Goal: Transaction & Acquisition: Purchase product/service

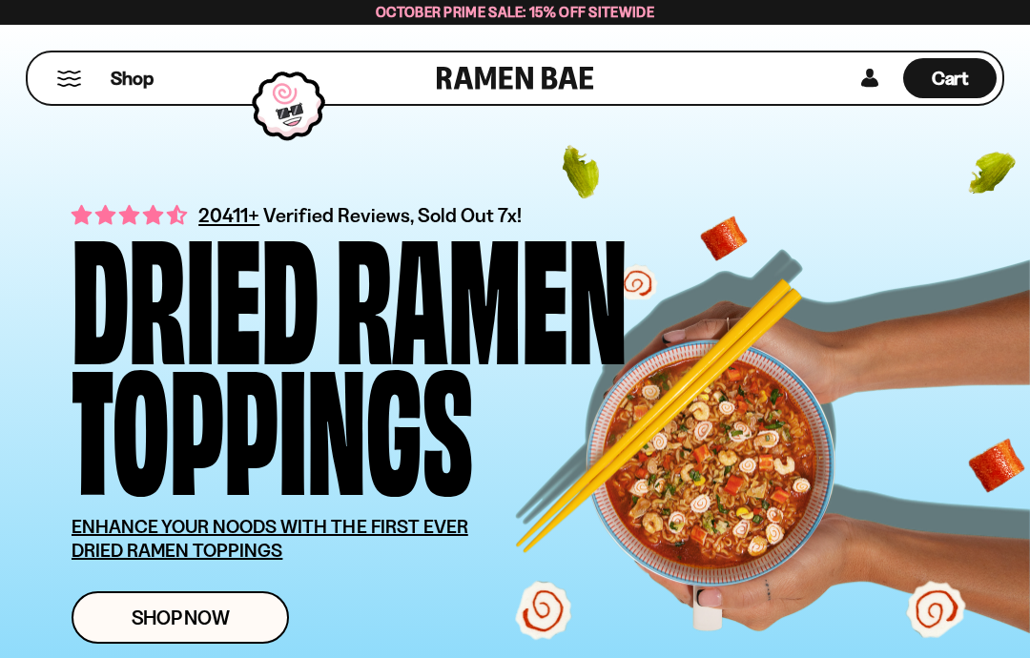
click at [239, 614] on link "Shop Now" at bounding box center [181, 618] width 218 height 52
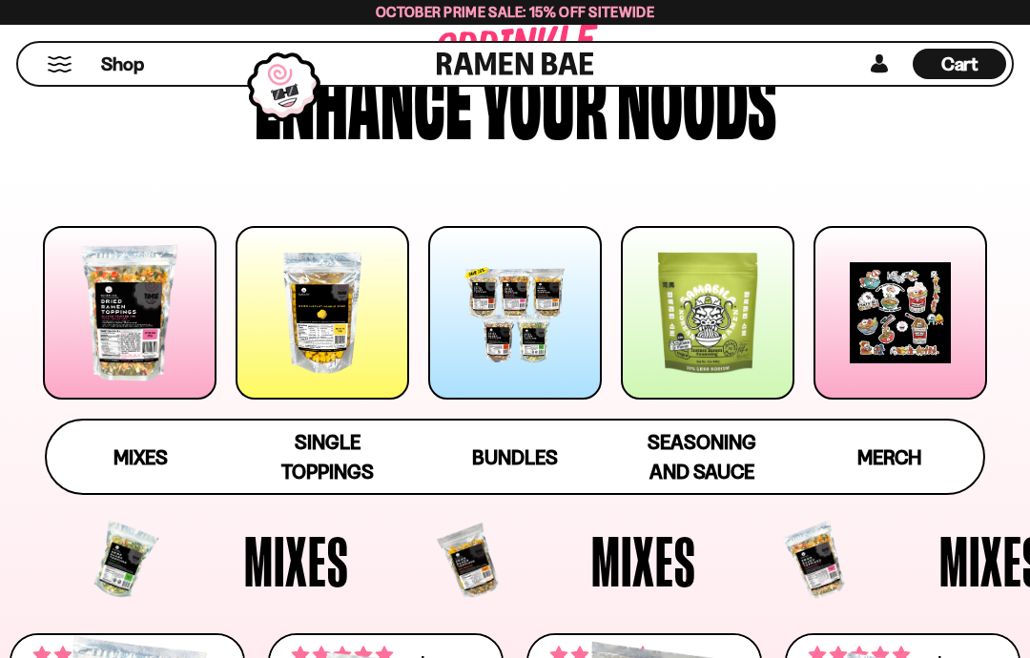
click at [517, 313] on div at bounding box center [515, 313] width 174 height 174
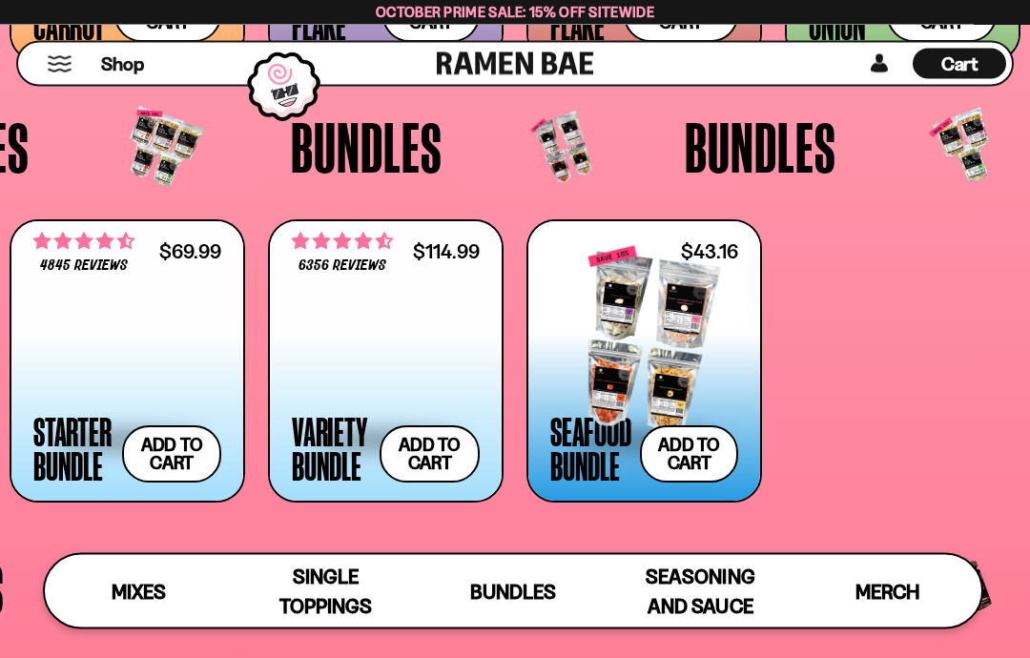
scroll to position [2966, 0]
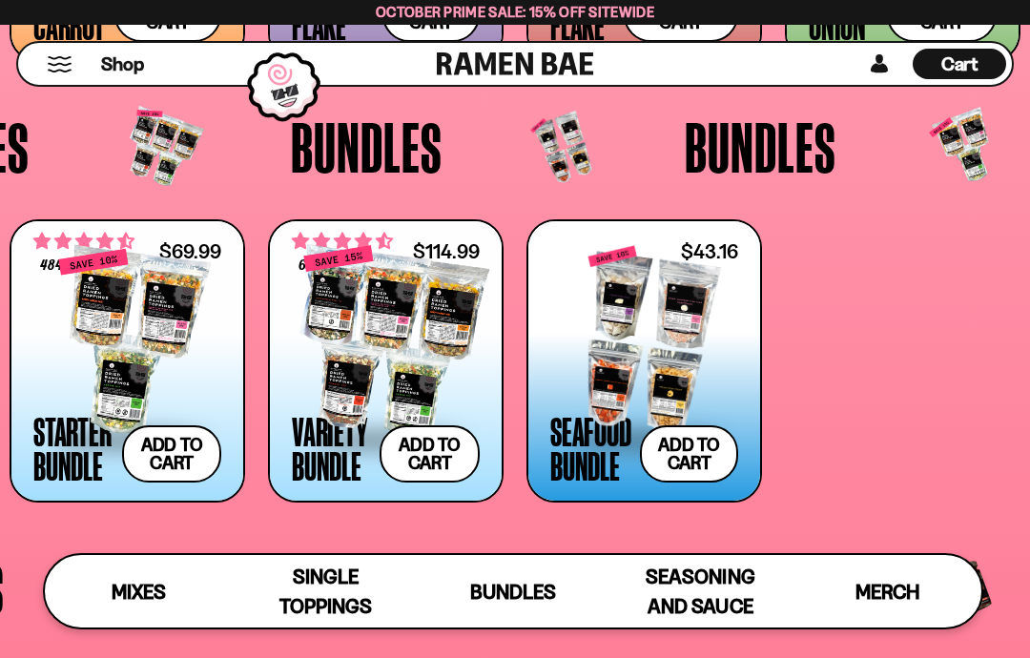
click at [675, 364] on div at bounding box center [645, 341] width 188 height 191
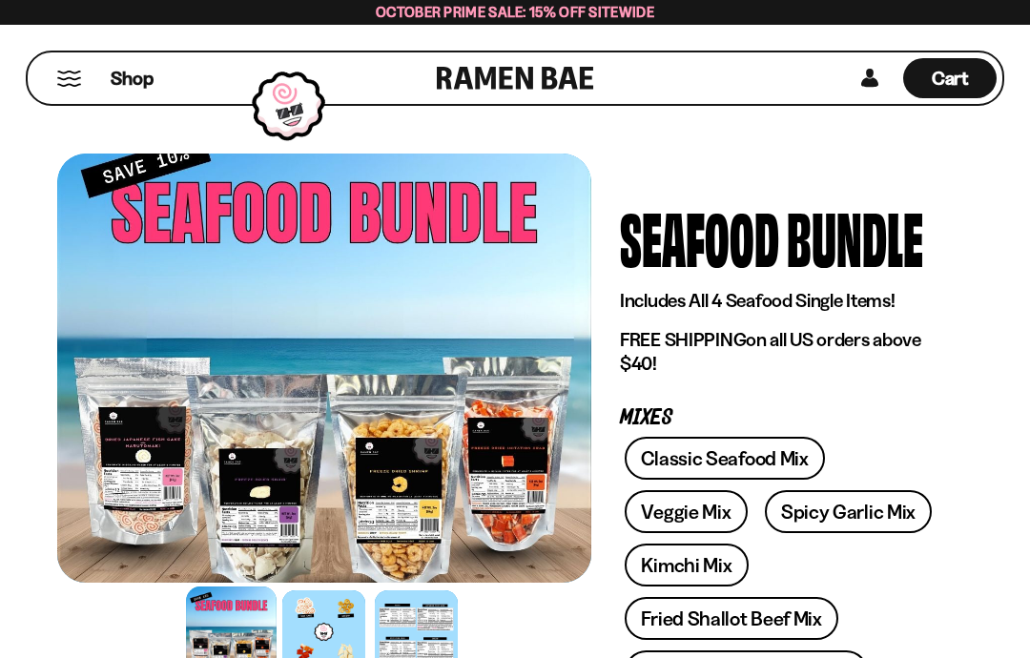
click at [71, 71] on button "Mobile Menu Trigger" at bounding box center [69, 79] width 26 height 16
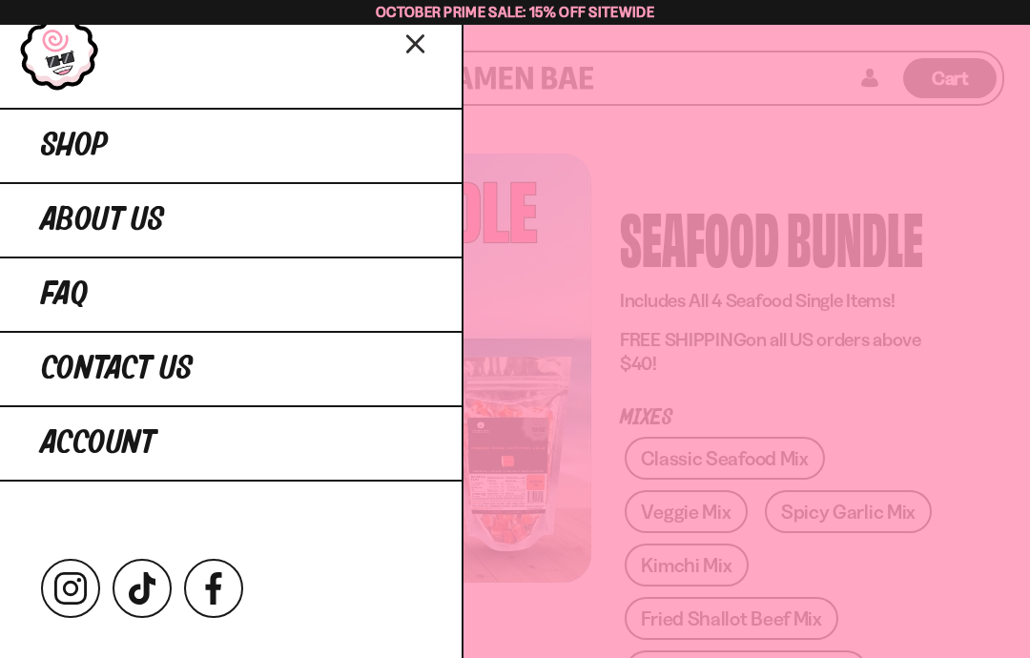
click at [172, 155] on link "Shop" at bounding box center [231, 145] width 462 height 74
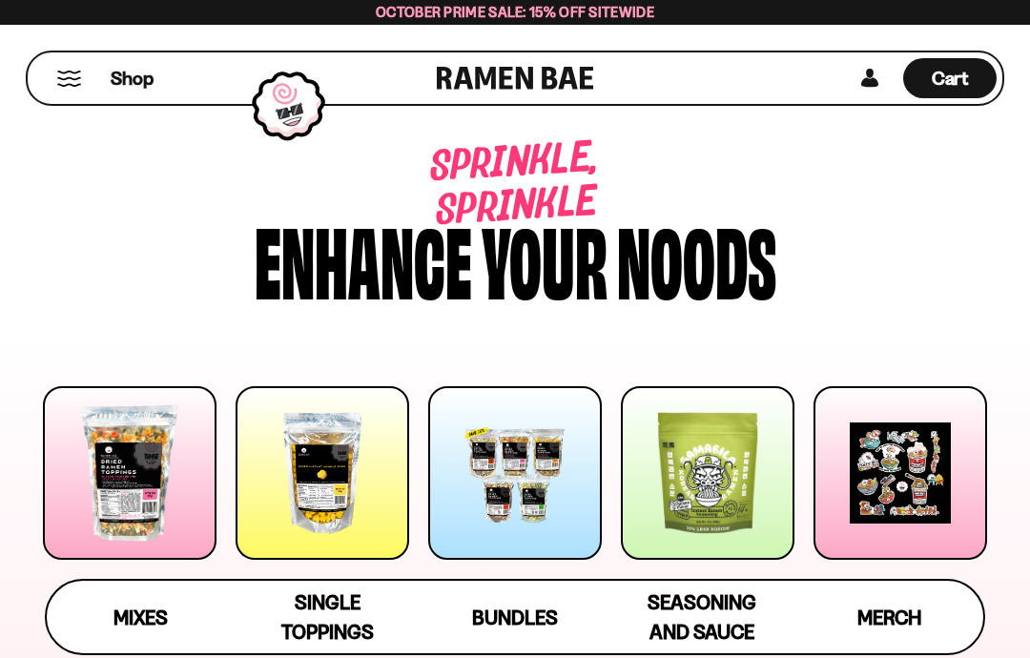
click at [329, 472] on div at bounding box center [323, 473] width 174 height 174
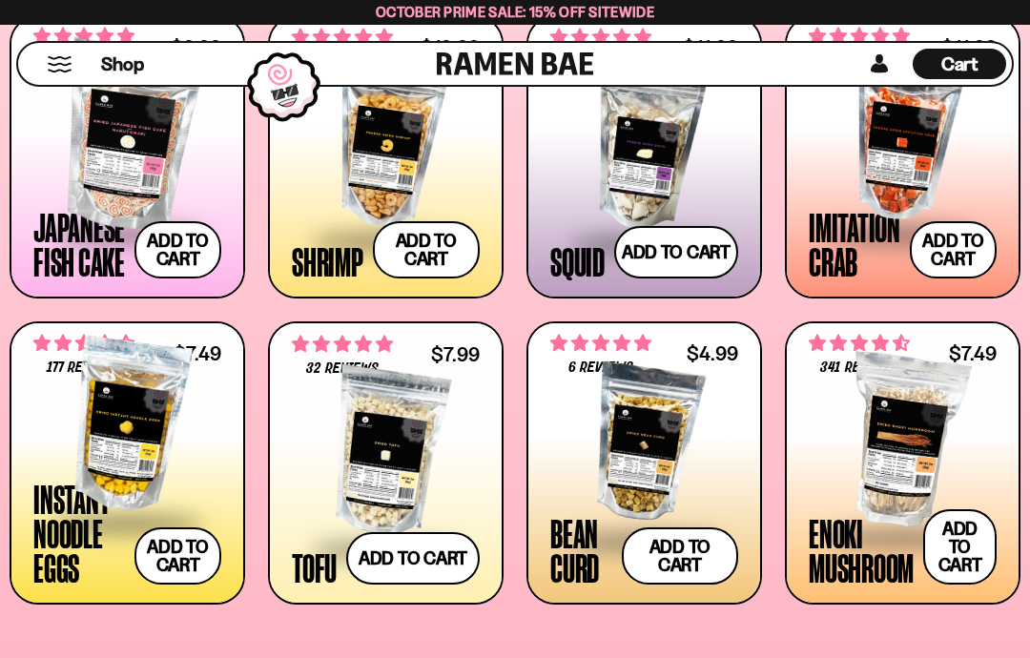
scroll to position [1522, 0]
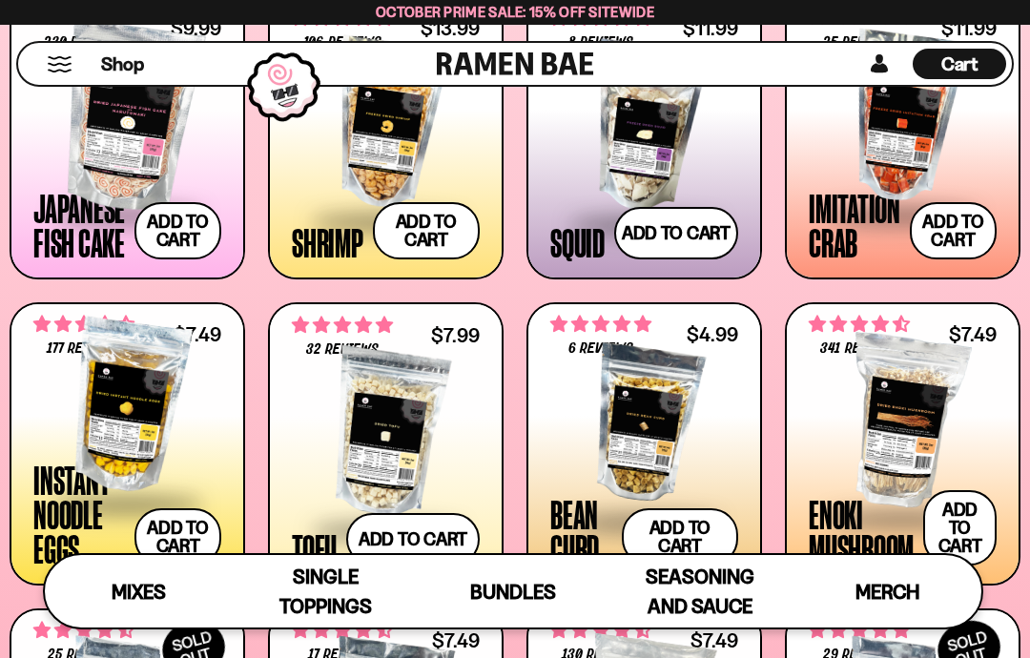
click at [957, 236] on button "Add to cart Add ― Regular price $11.99 Regular price Sale price $11.99 Unit pri…" at bounding box center [953, 230] width 87 height 57
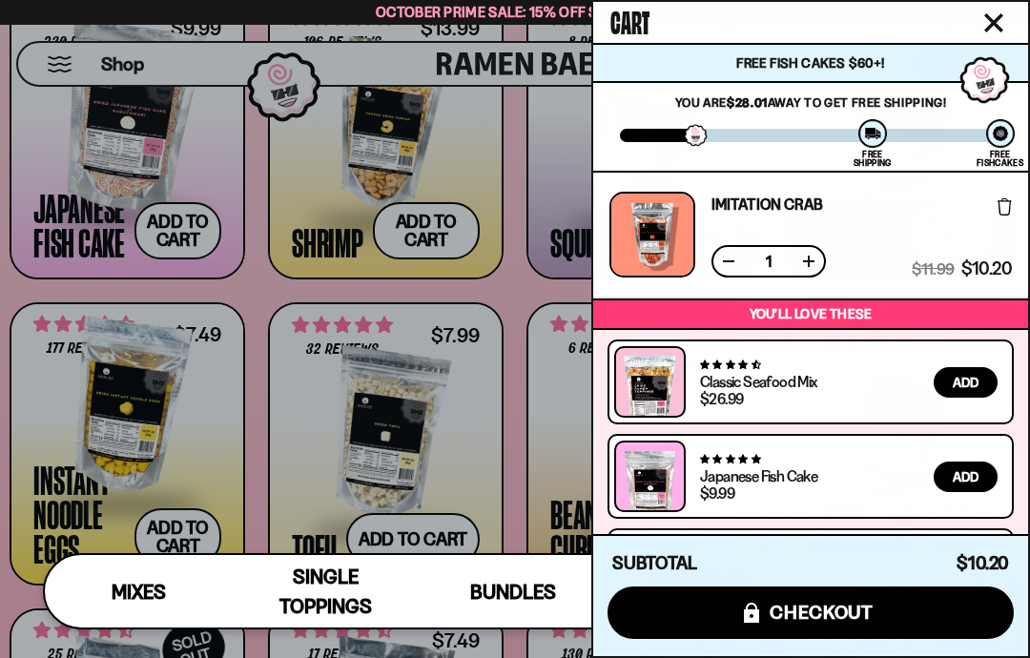
click at [1000, 20] on icon "Close cart" at bounding box center [994, 22] width 19 height 19
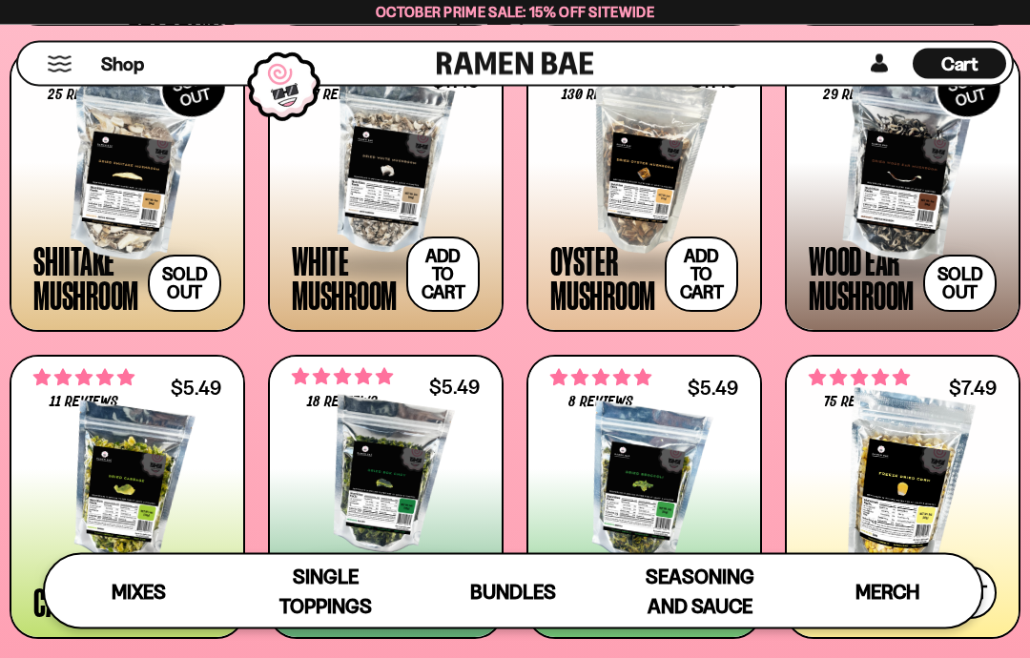
scroll to position [2084, 0]
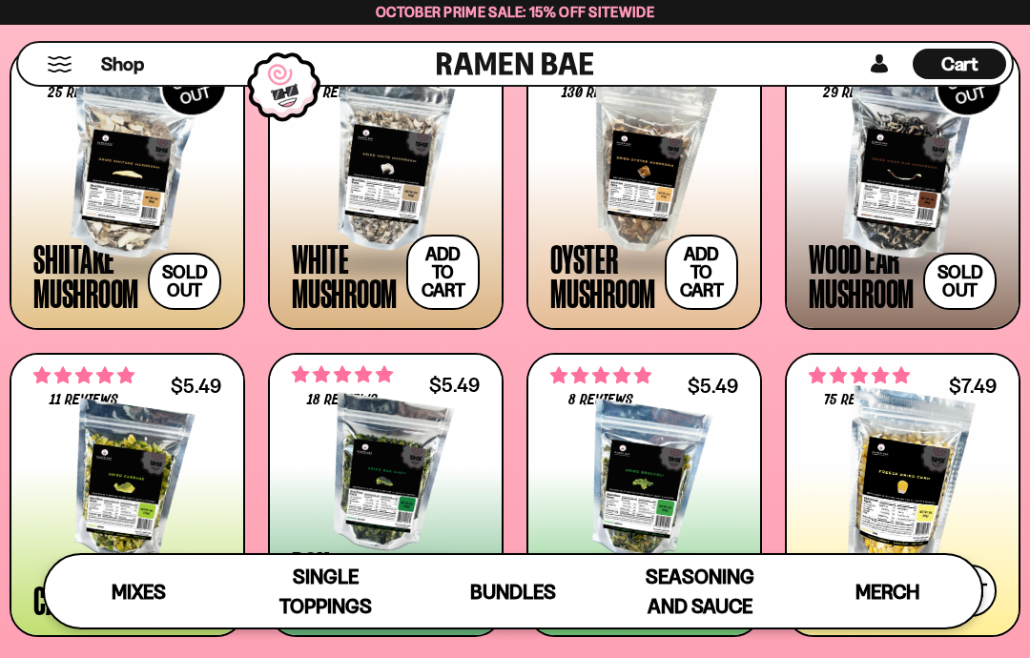
click at [412, 584] on button "Add to cart Add ― Regular price $5.49 Regular price Sale price $5.49 Unit price…" at bounding box center [419, 588] width 121 height 57
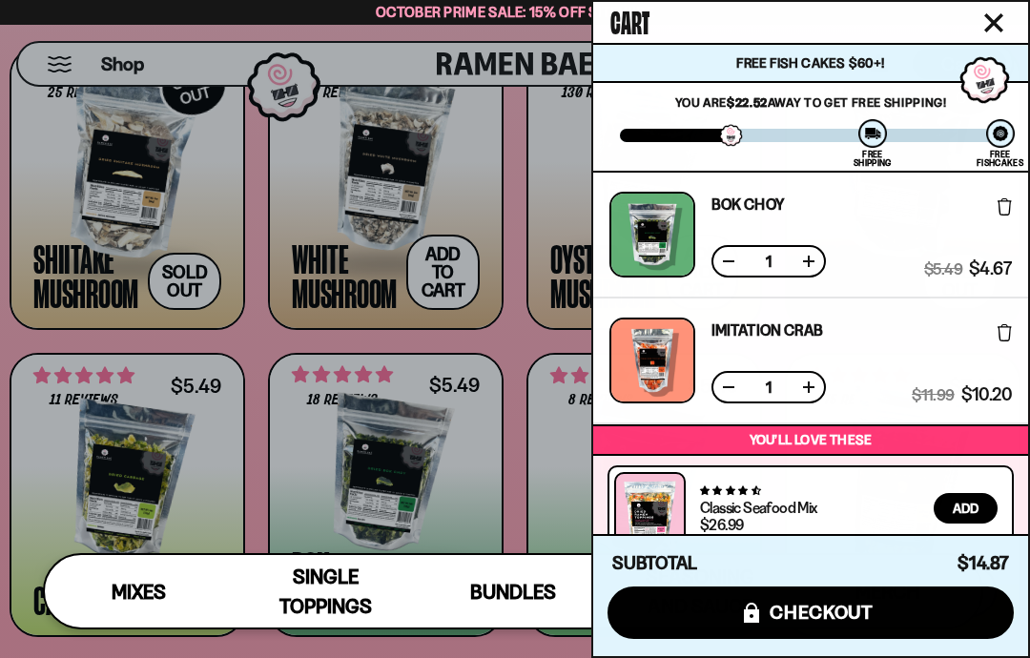
click at [992, 29] on icon "Close cart" at bounding box center [994, 22] width 19 height 19
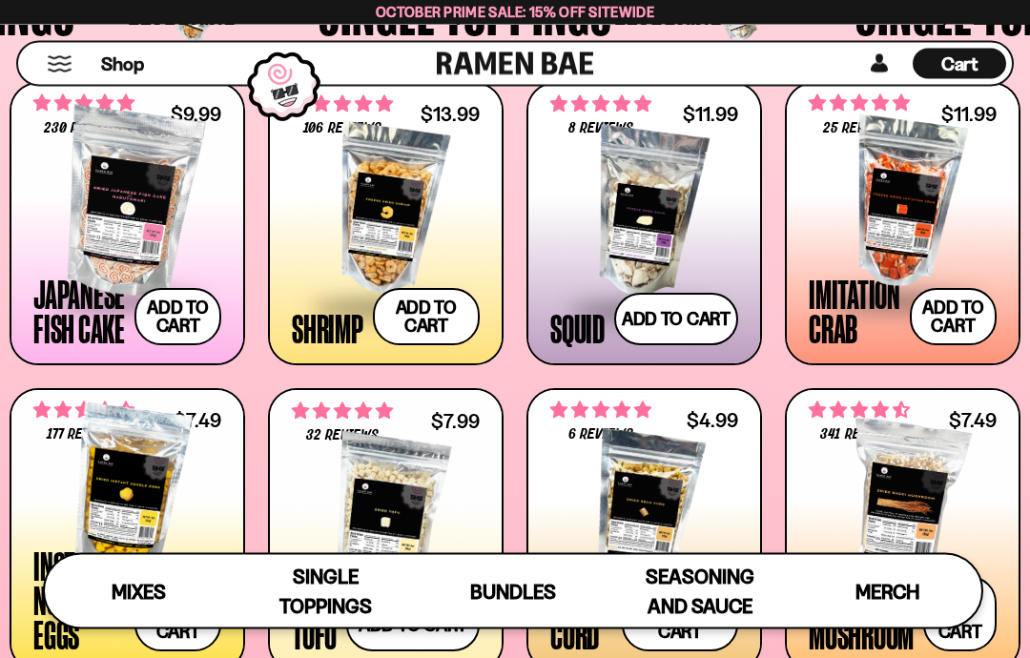
scroll to position [1437, 0]
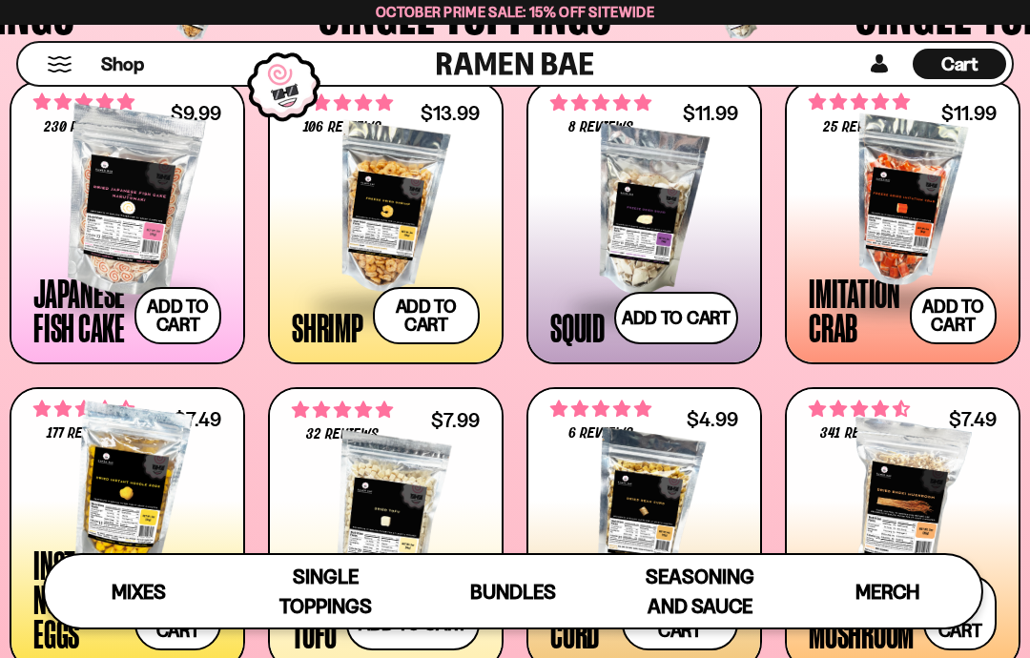
click at [635, 207] on div at bounding box center [645, 211] width 188 height 191
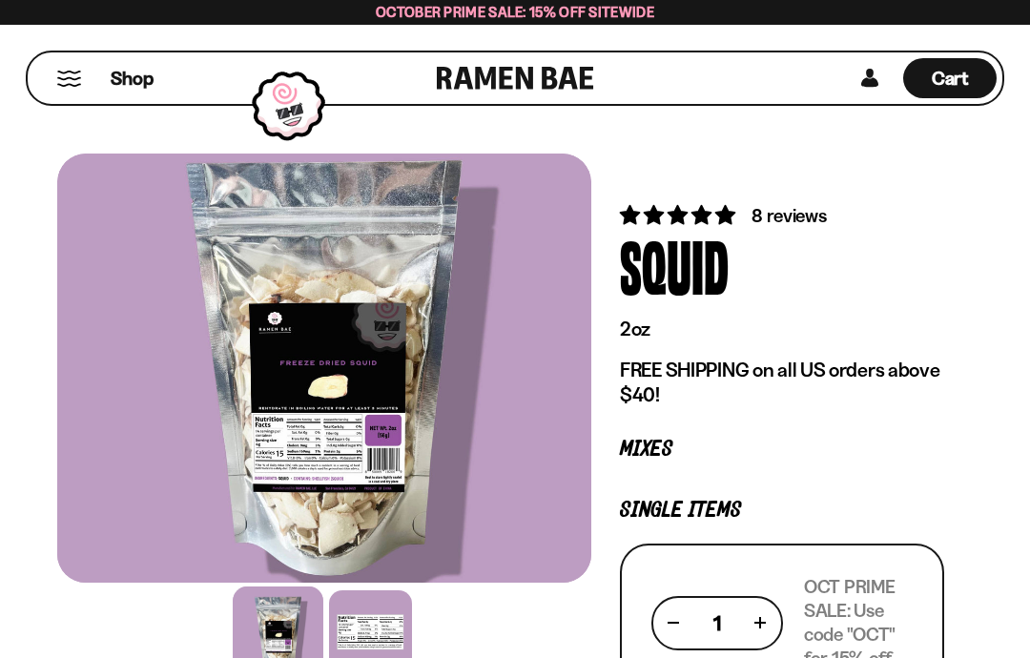
click at [800, 214] on span "8 reviews" at bounding box center [789, 215] width 74 height 23
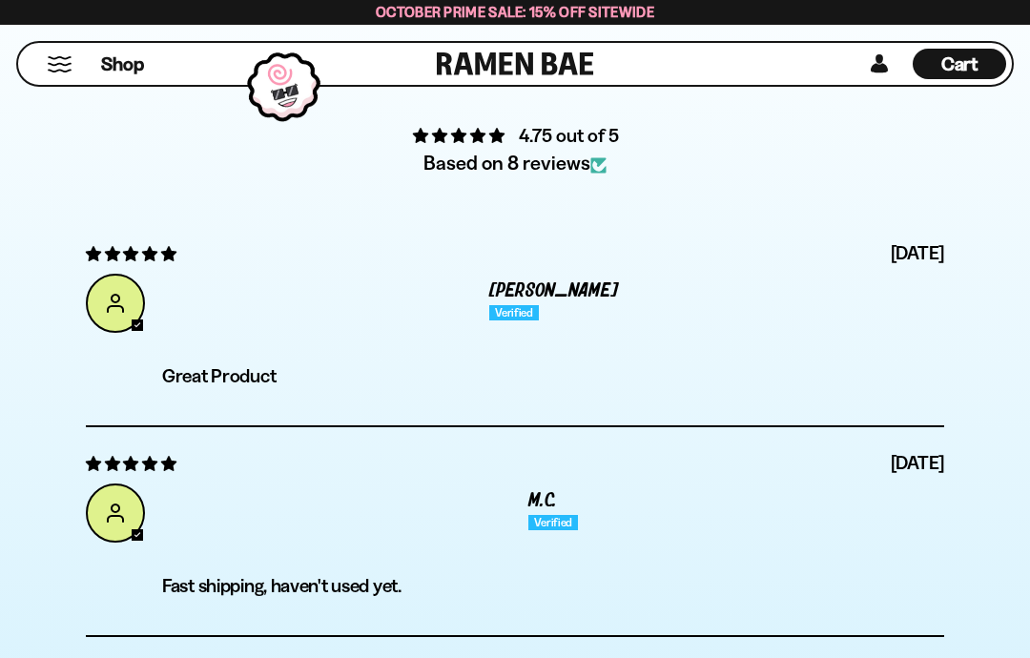
scroll to position [5455, 0]
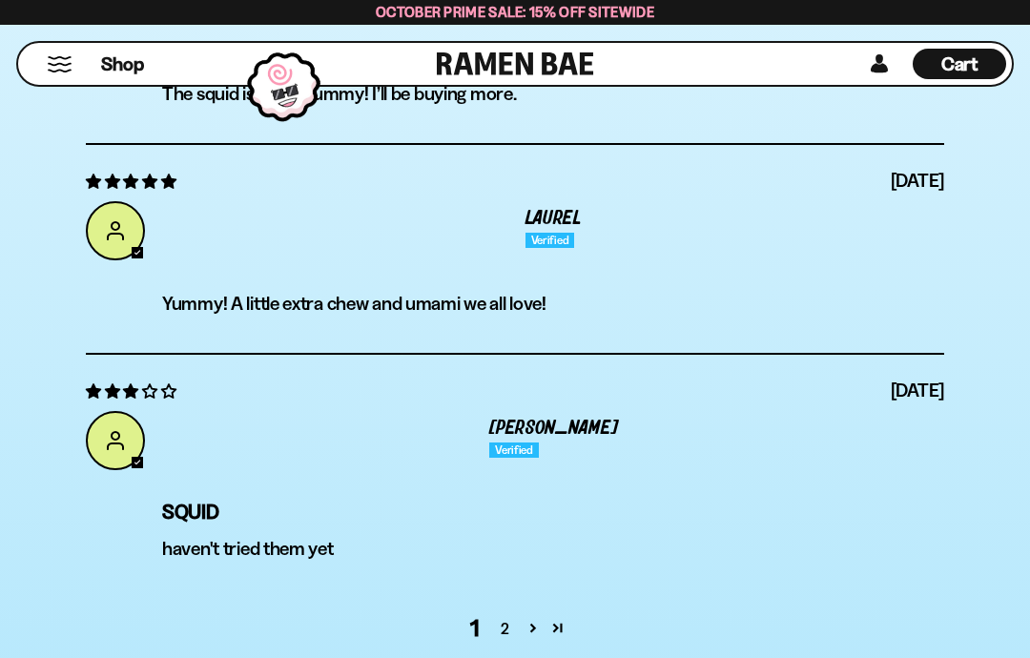
click at [531, 625] on link "Page 2" at bounding box center [533, 627] width 25 height 25
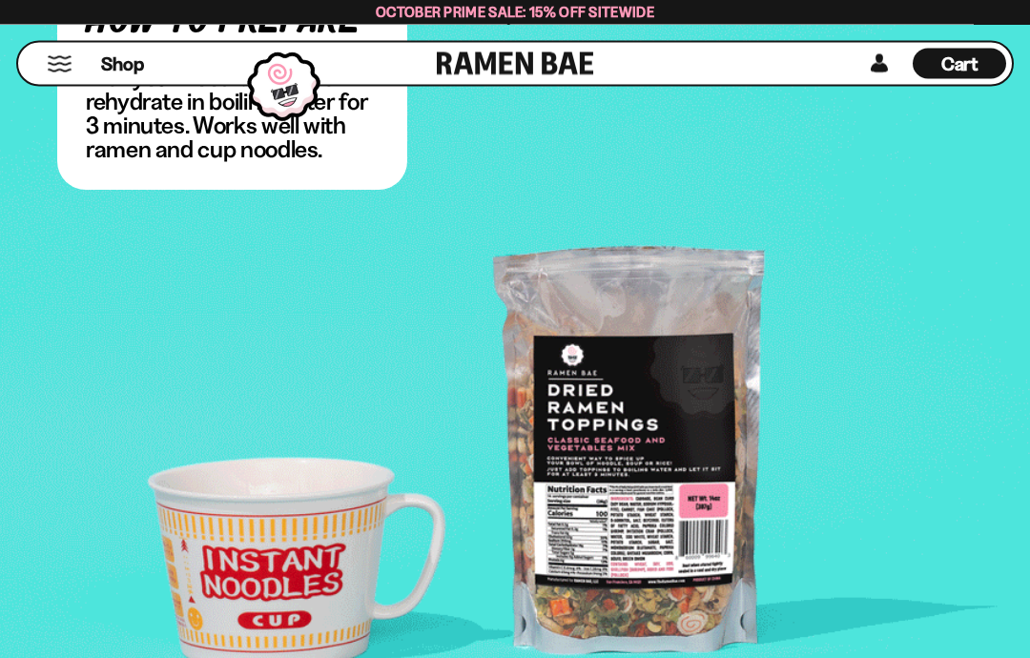
scroll to position [2975, 0]
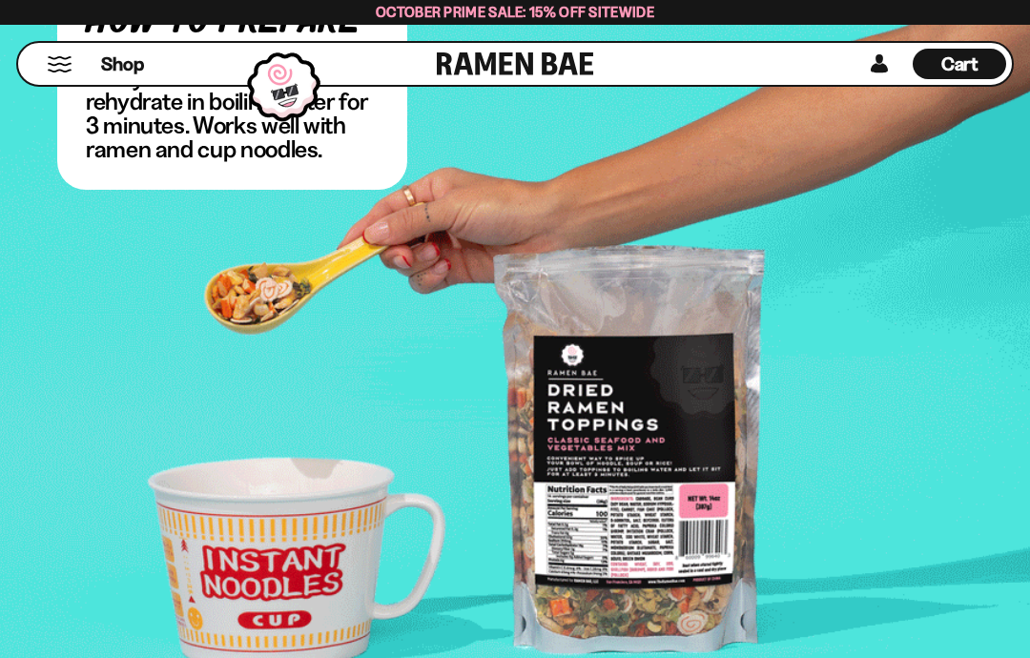
click at [61, 72] on button "Mobile Menu Trigger" at bounding box center [60, 64] width 26 height 16
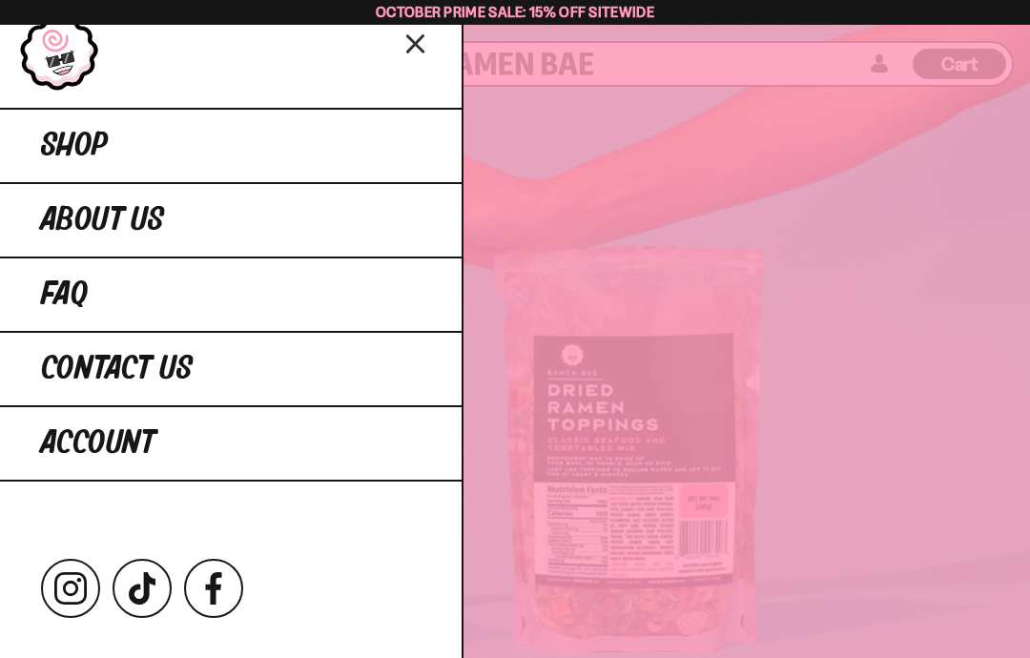
click at [135, 156] on link "Shop" at bounding box center [231, 145] width 462 height 74
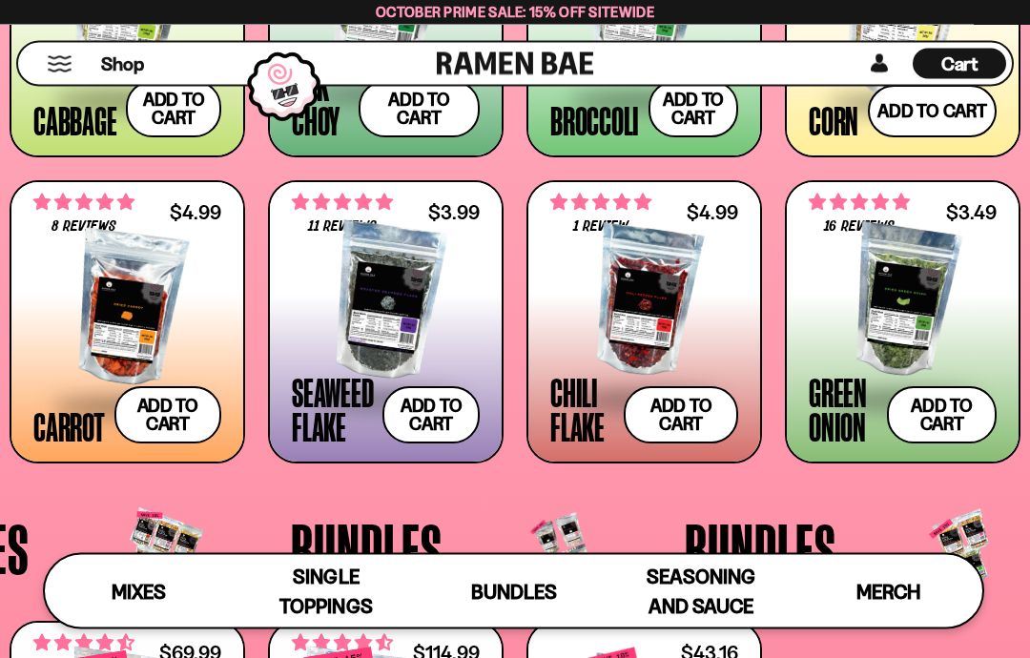
scroll to position [2566, 0]
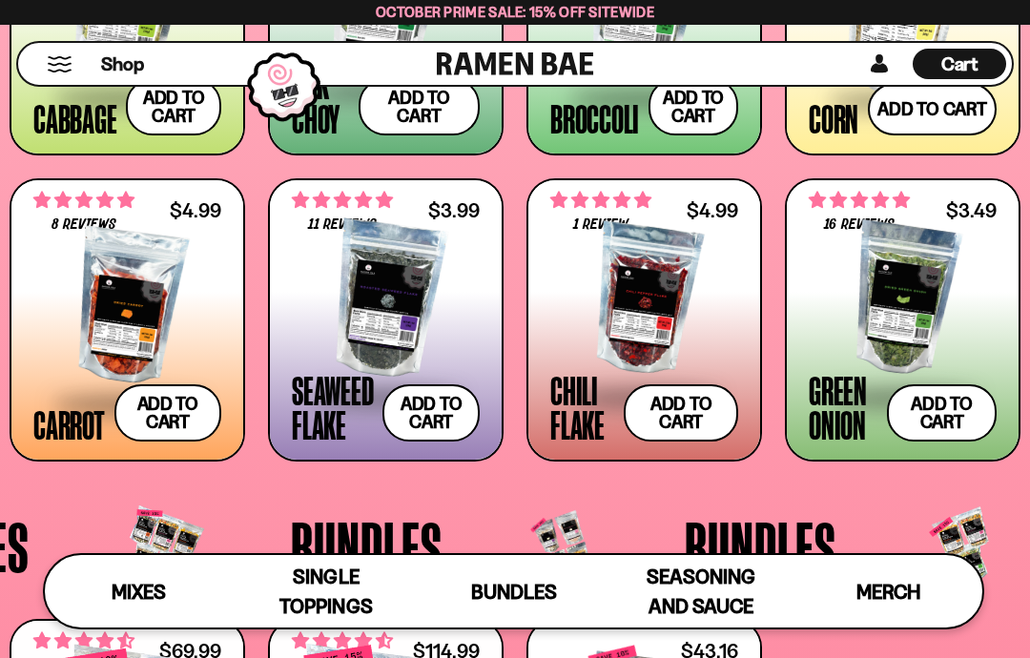
click at [633, 295] on div at bounding box center [645, 299] width 188 height 191
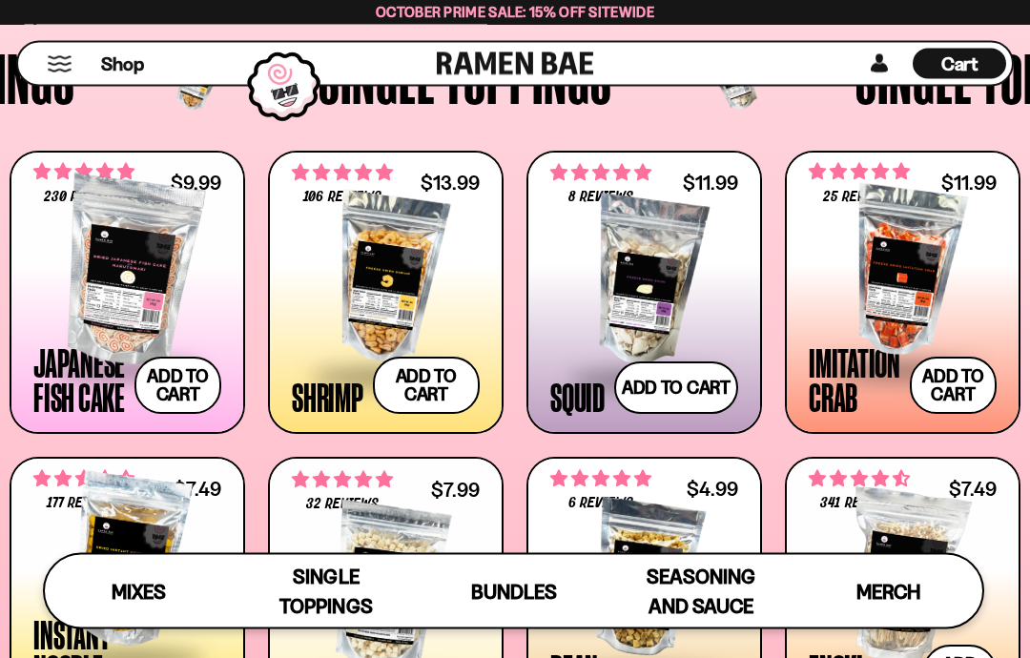
scroll to position [1365, 0]
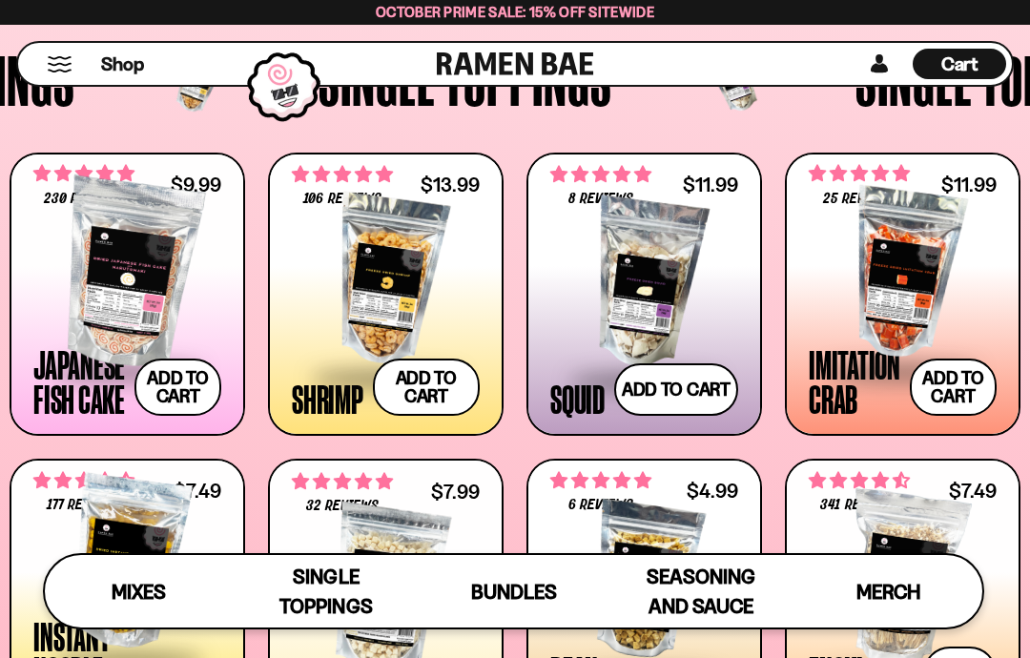
click at [960, 80] on div "Cart D0381C2F-513E-4F90-8A41-6F0A75DCBAAA" at bounding box center [960, 64] width 94 height 42
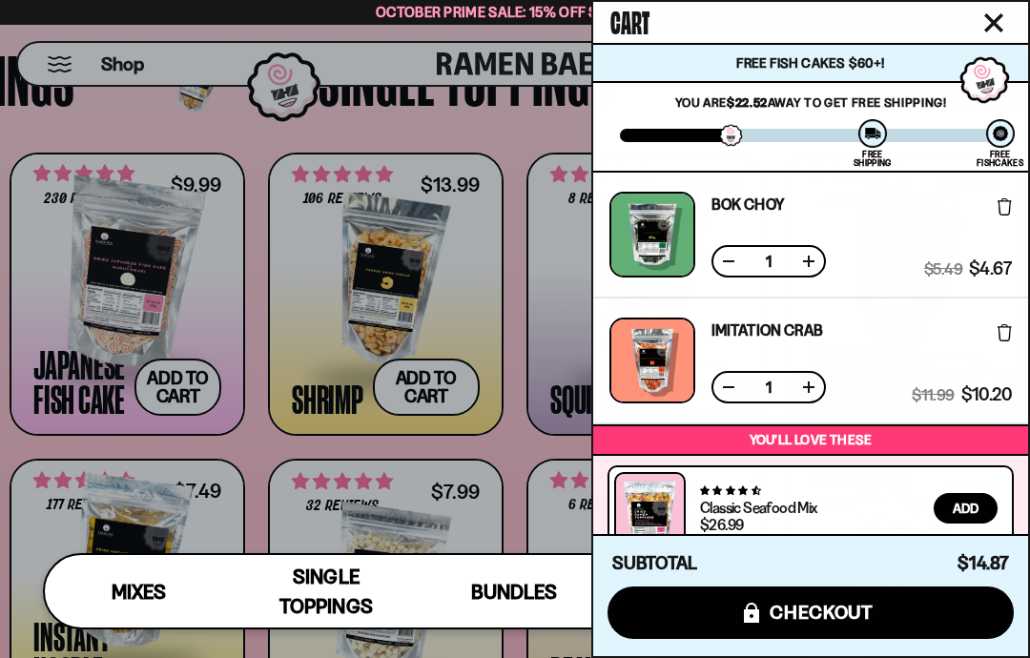
click at [990, 35] on button "Close cart" at bounding box center [994, 23] width 29 height 29
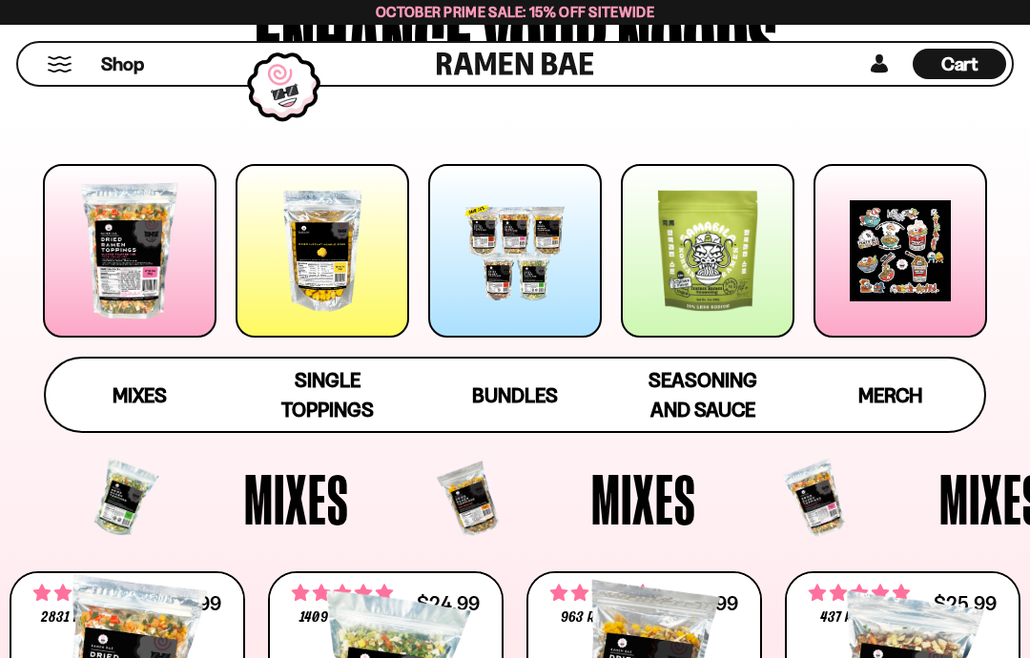
scroll to position [0, 0]
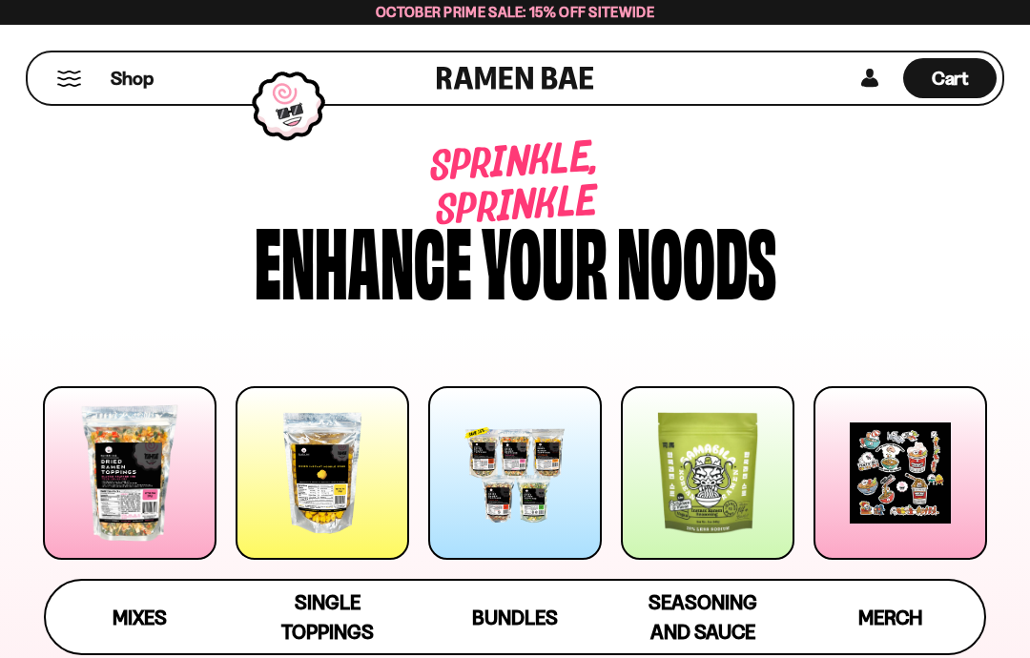
click at [322, 612] on span "Single Toppings" at bounding box center [327, 617] width 93 height 53
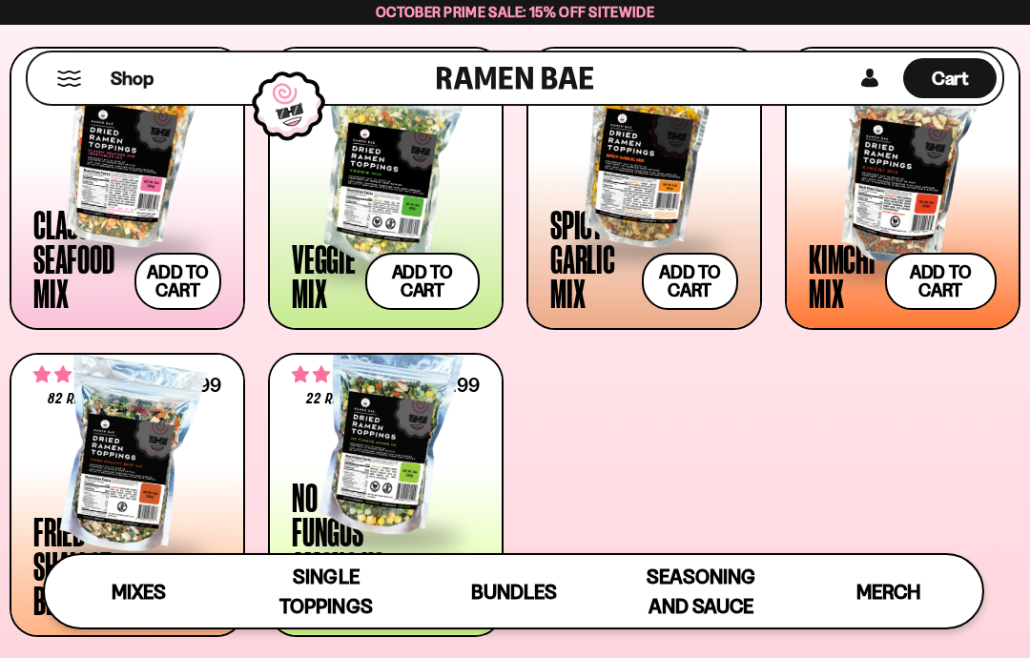
scroll to position [756, 0]
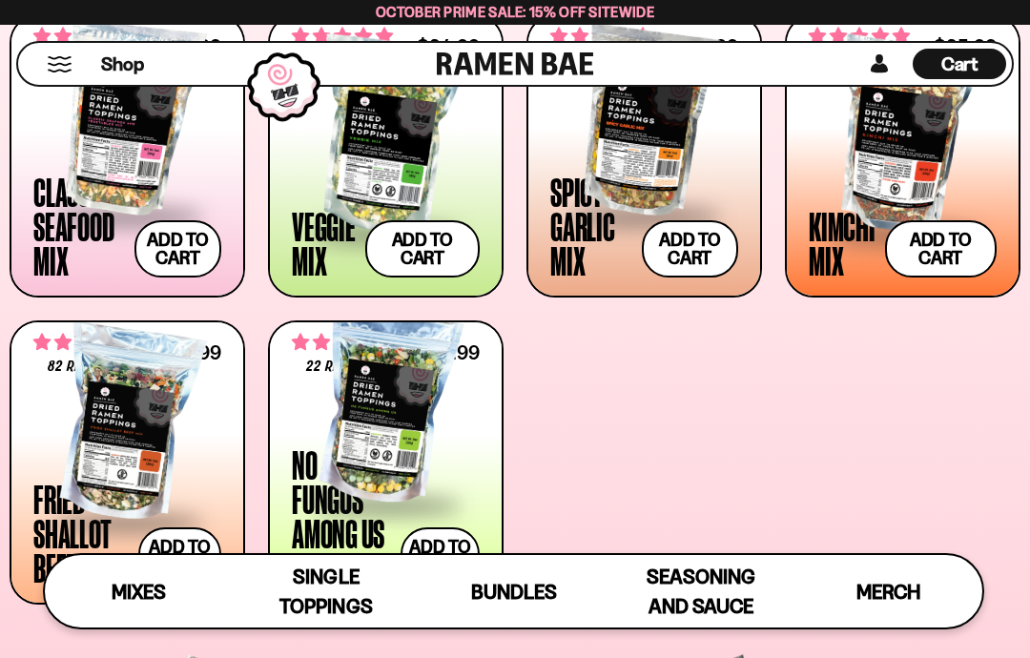
click at [385, 414] on div at bounding box center [386, 407] width 188 height 191
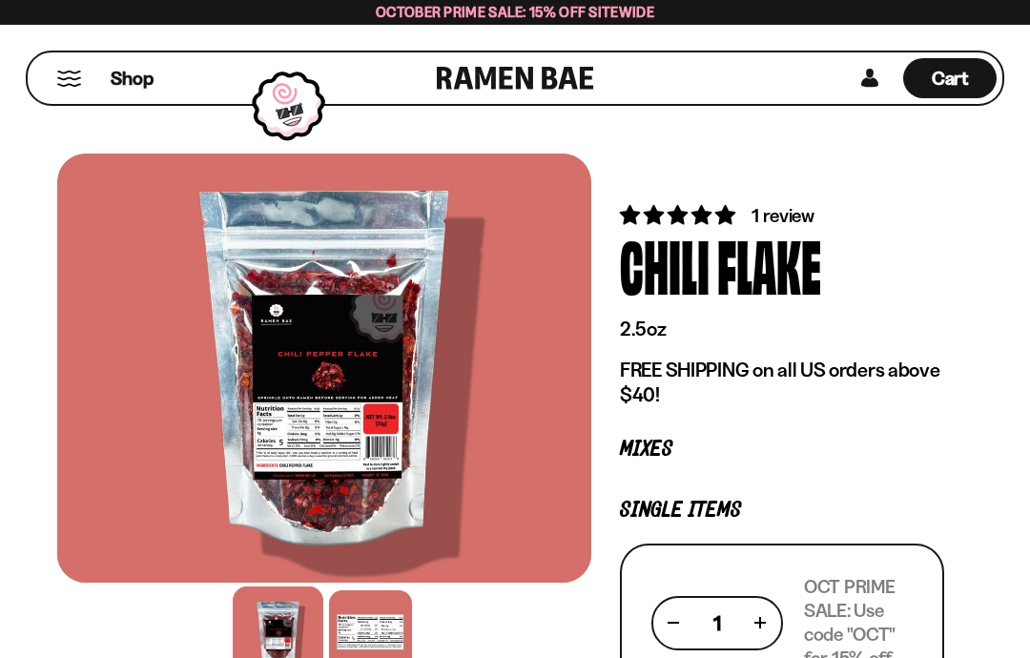
click at [365, 637] on div at bounding box center [370, 632] width 83 height 83
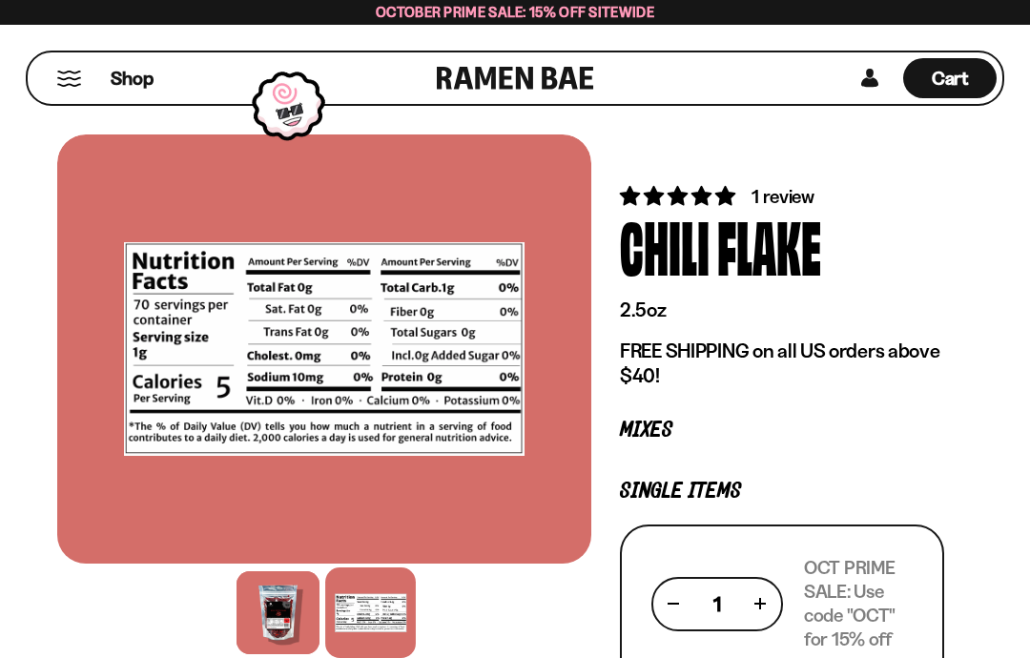
click at [785, 195] on span "1 review" at bounding box center [783, 196] width 63 height 23
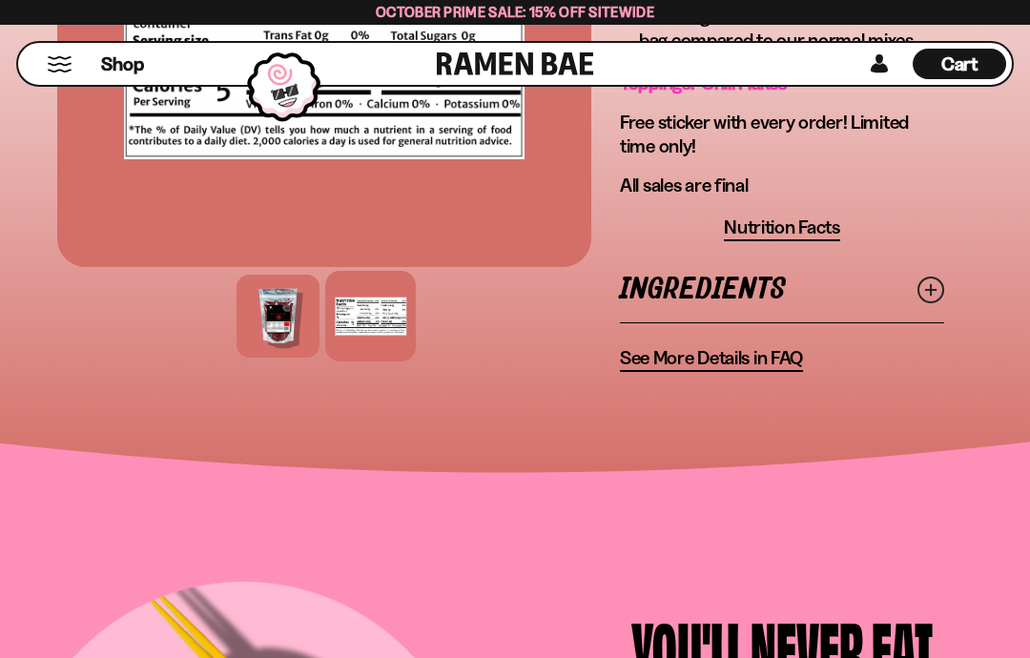
scroll to position [923, 0]
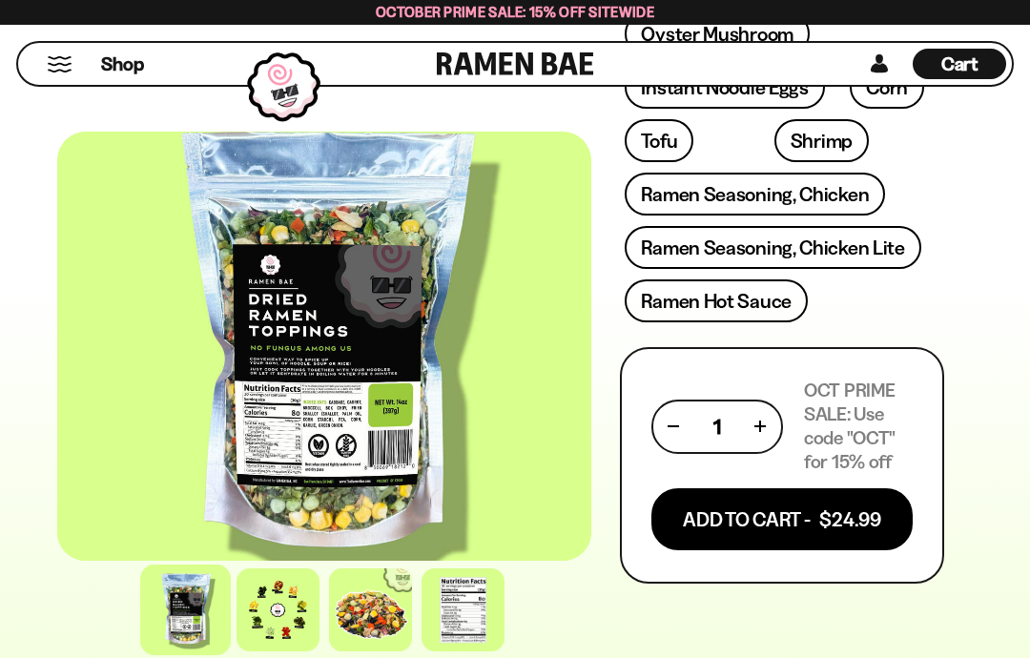
scroll to position [1120, 0]
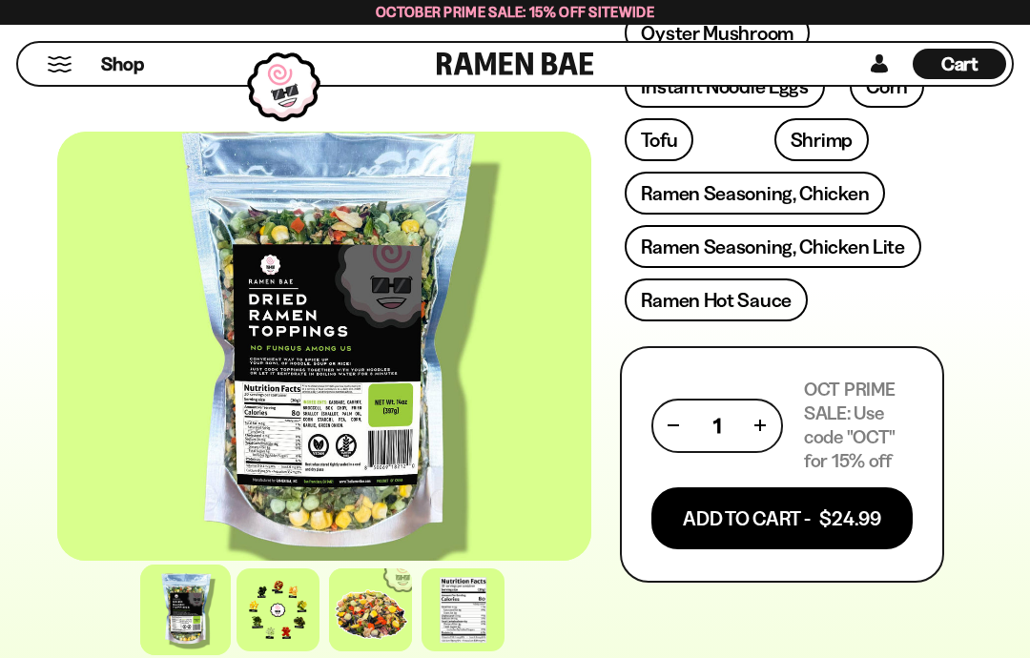
click at [873, 523] on button "Add To Cart - $24.99" at bounding box center [782, 519] width 261 height 62
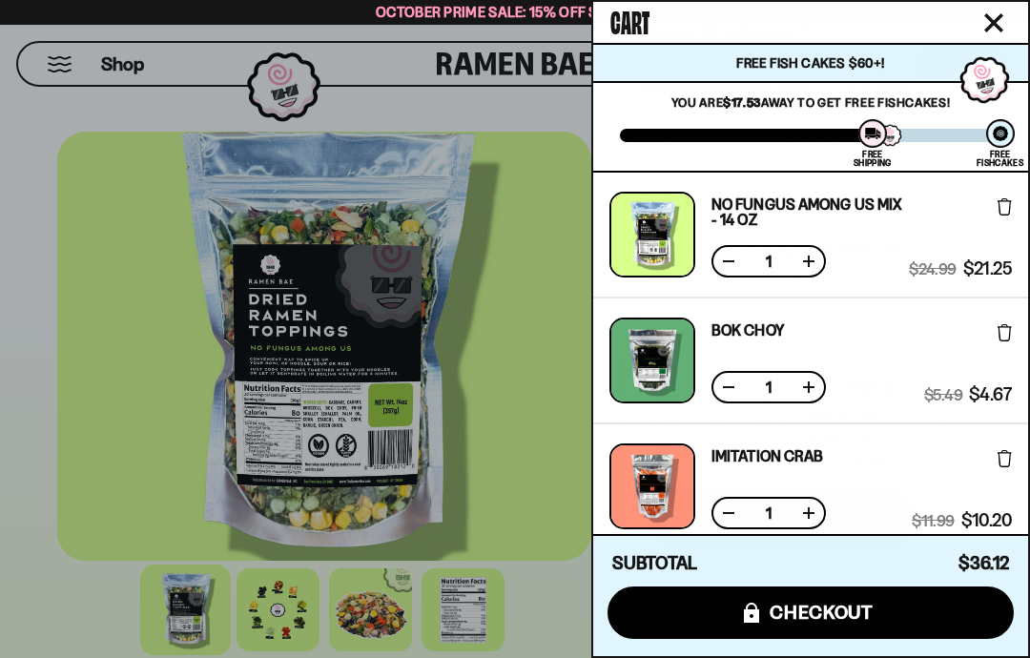
click at [931, 639] on button "icons8-lock checkout" at bounding box center [811, 613] width 406 height 52
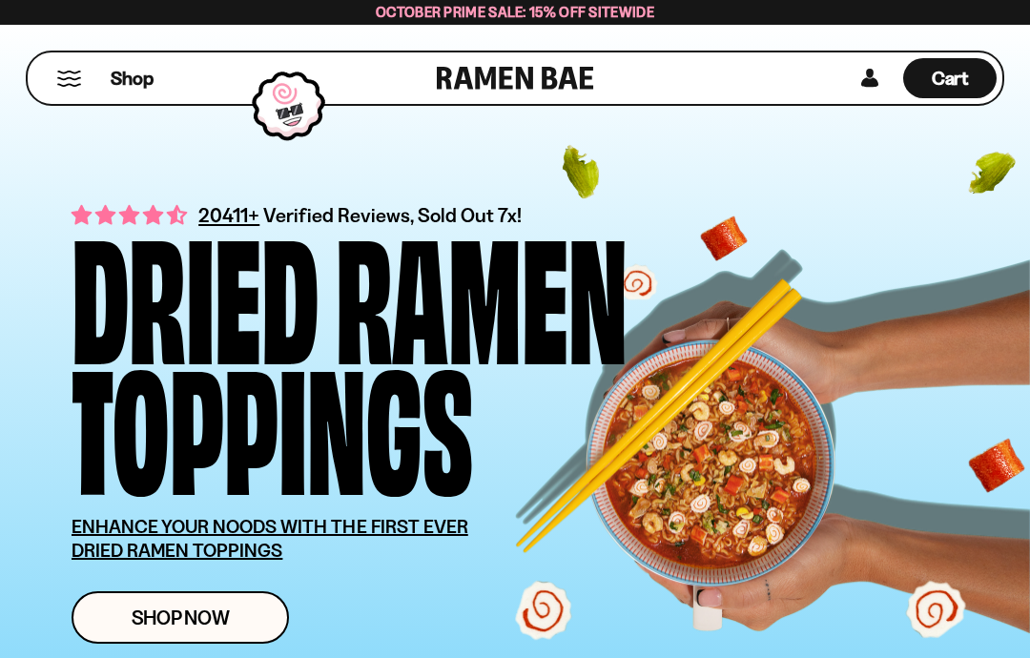
click at [61, 82] on button "Mobile Menu Trigger" at bounding box center [69, 79] width 26 height 16
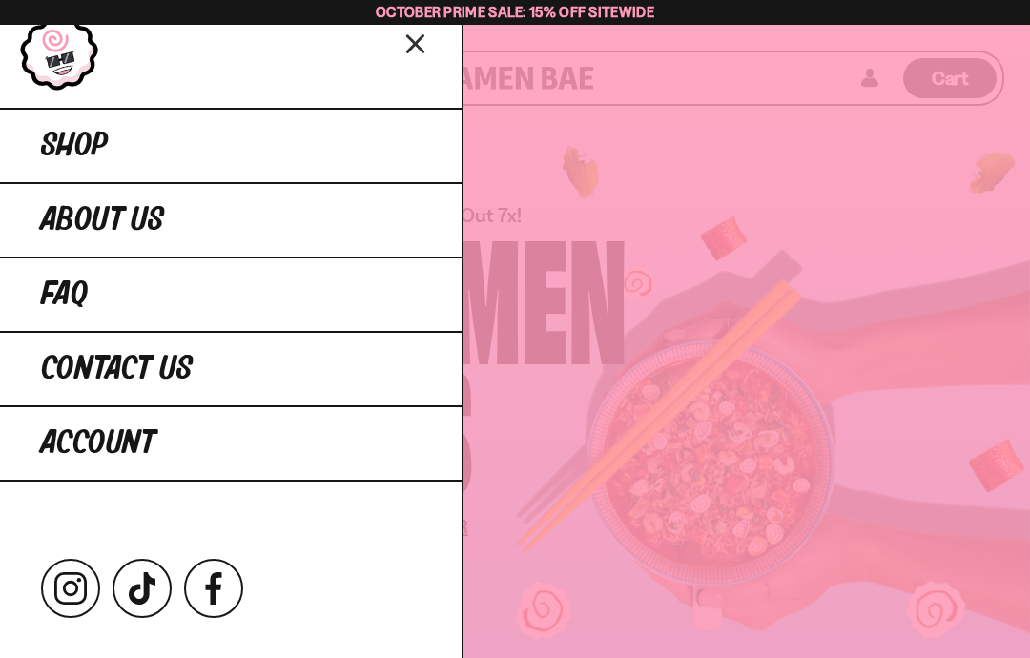
click at [56, 156] on span "Shop" at bounding box center [74, 146] width 67 height 34
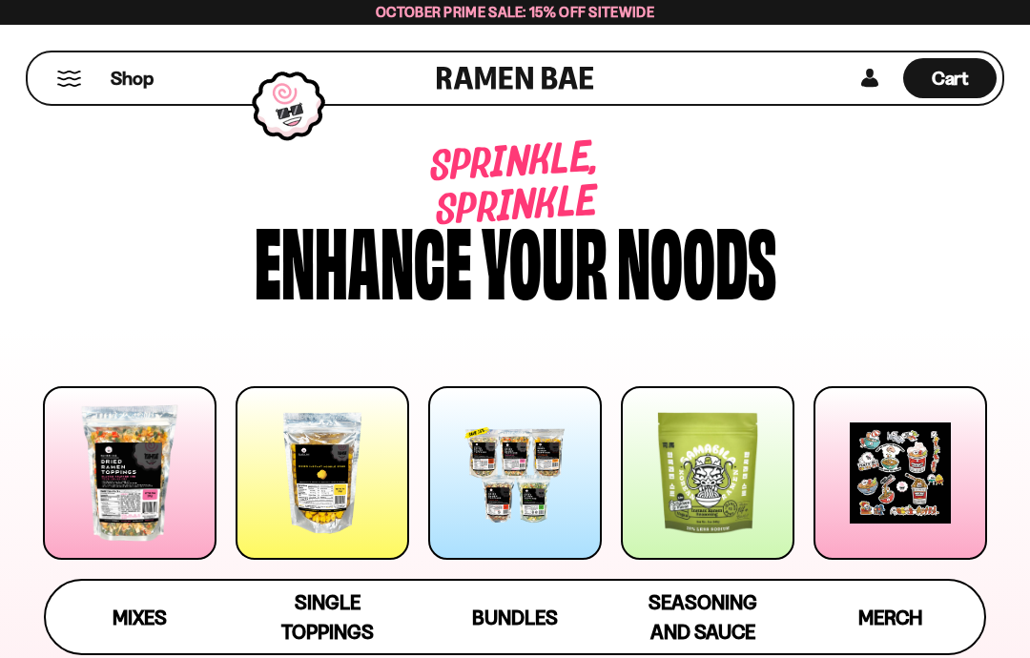
click at [343, 632] on span "Single Toppings" at bounding box center [327, 617] width 93 height 53
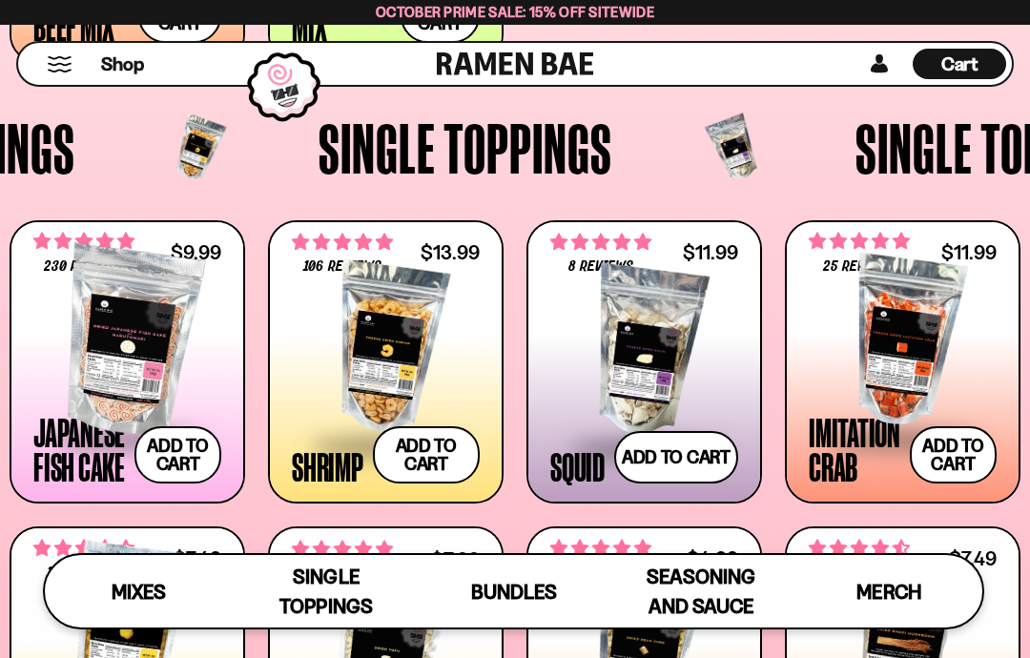
scroll to position [1296, 0]
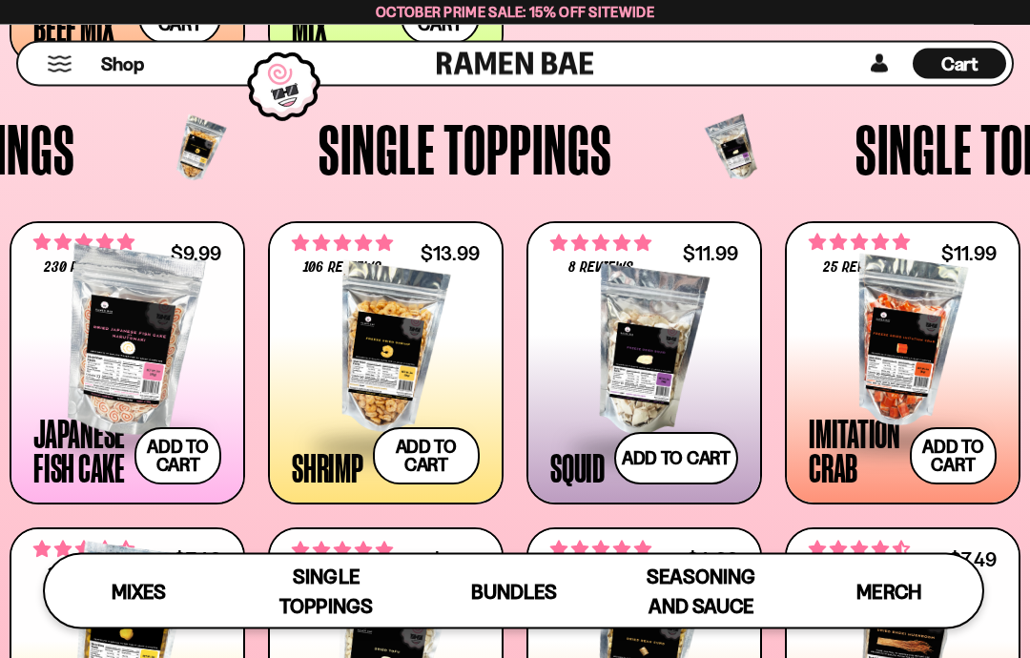
click at [672, 455] on button "Add to cart Add ― Regular price $11.99 Regular price Sale price $11.99 Unit pri…" at bounding box center [676, 459] width 124 height 52
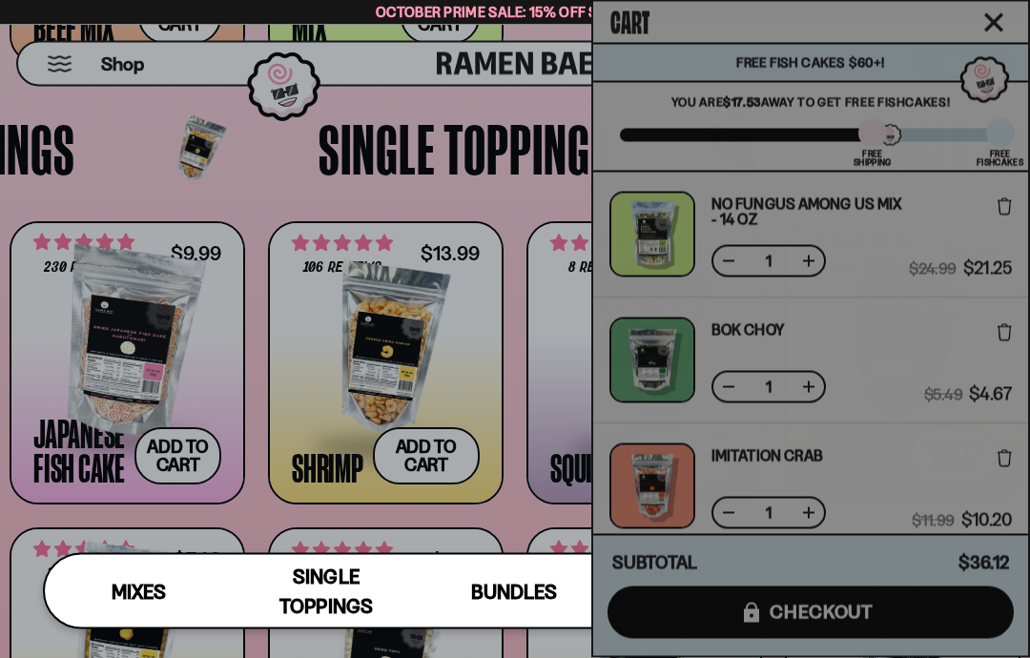
scroll to position [1297, 0]
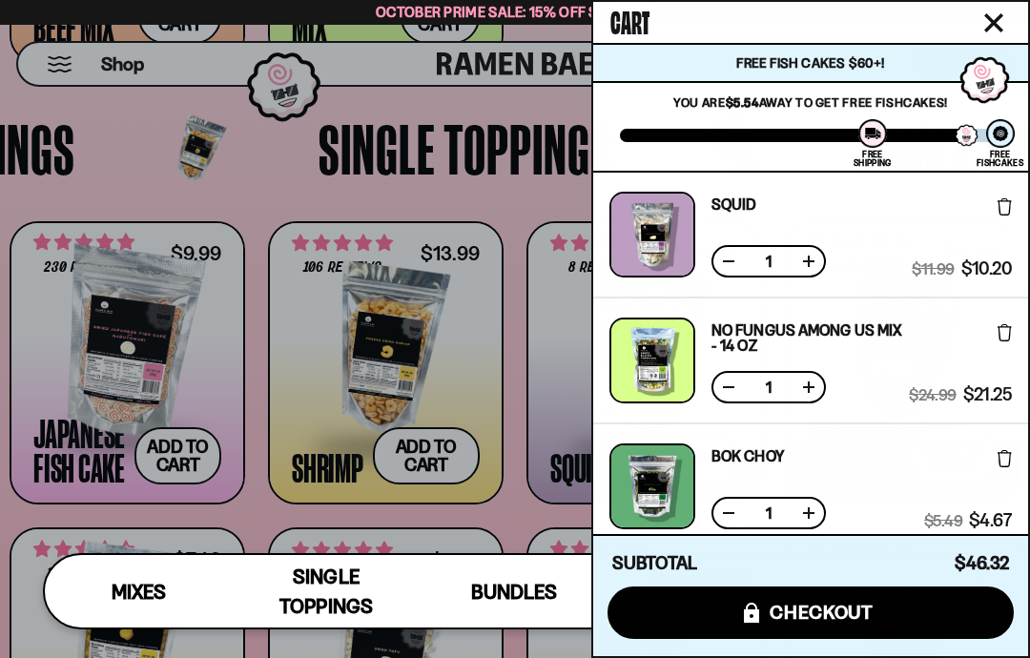
click at [895, 612] on button "icons8-lock checkout" at bounding box center [811, 613] width 406 height 52
